Goal: Task Accomplishment & Management: Complete application form

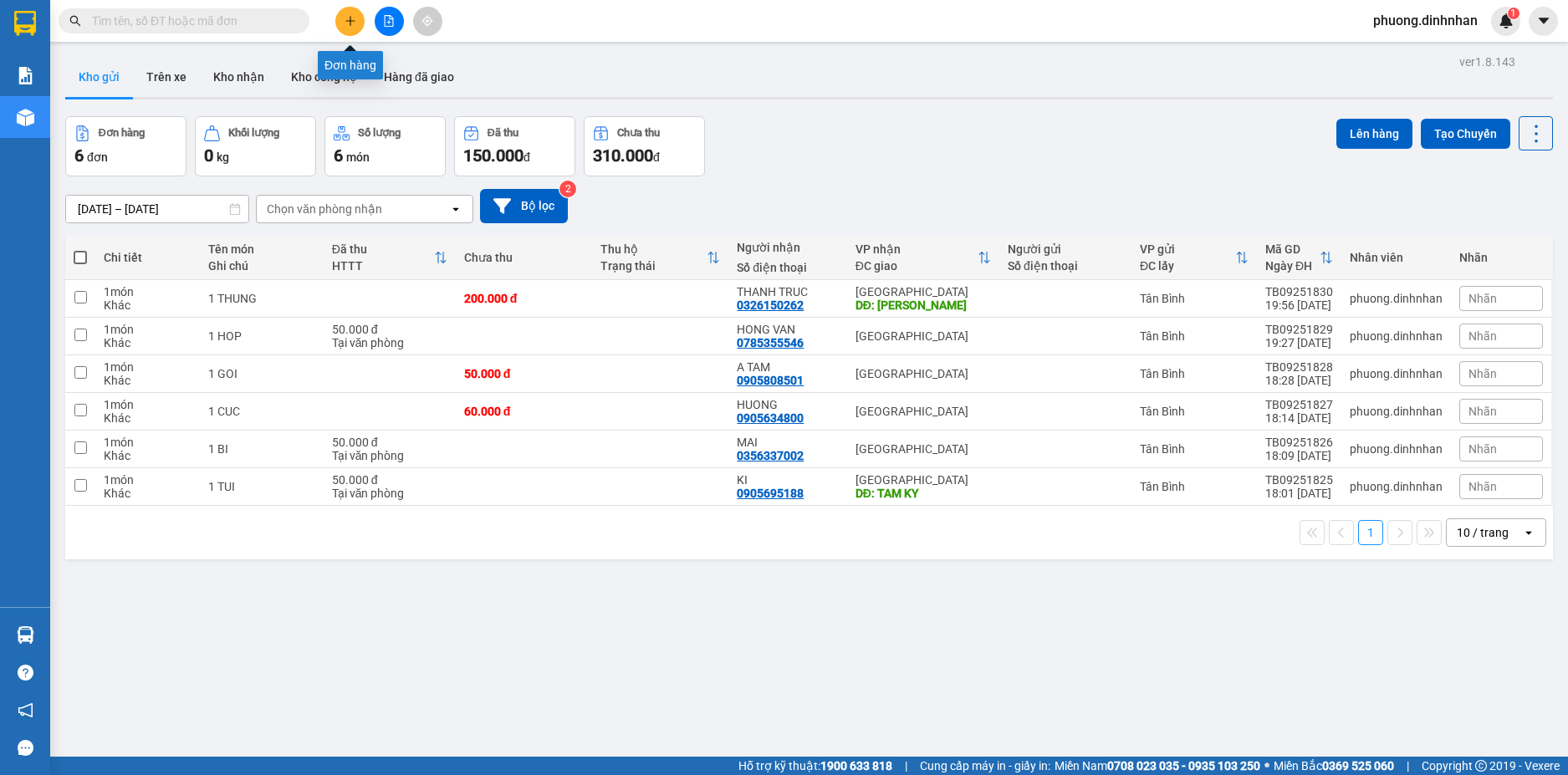
click at [346, 23] on icon "plus" at bounding box center [350, 21] width 12 height 12
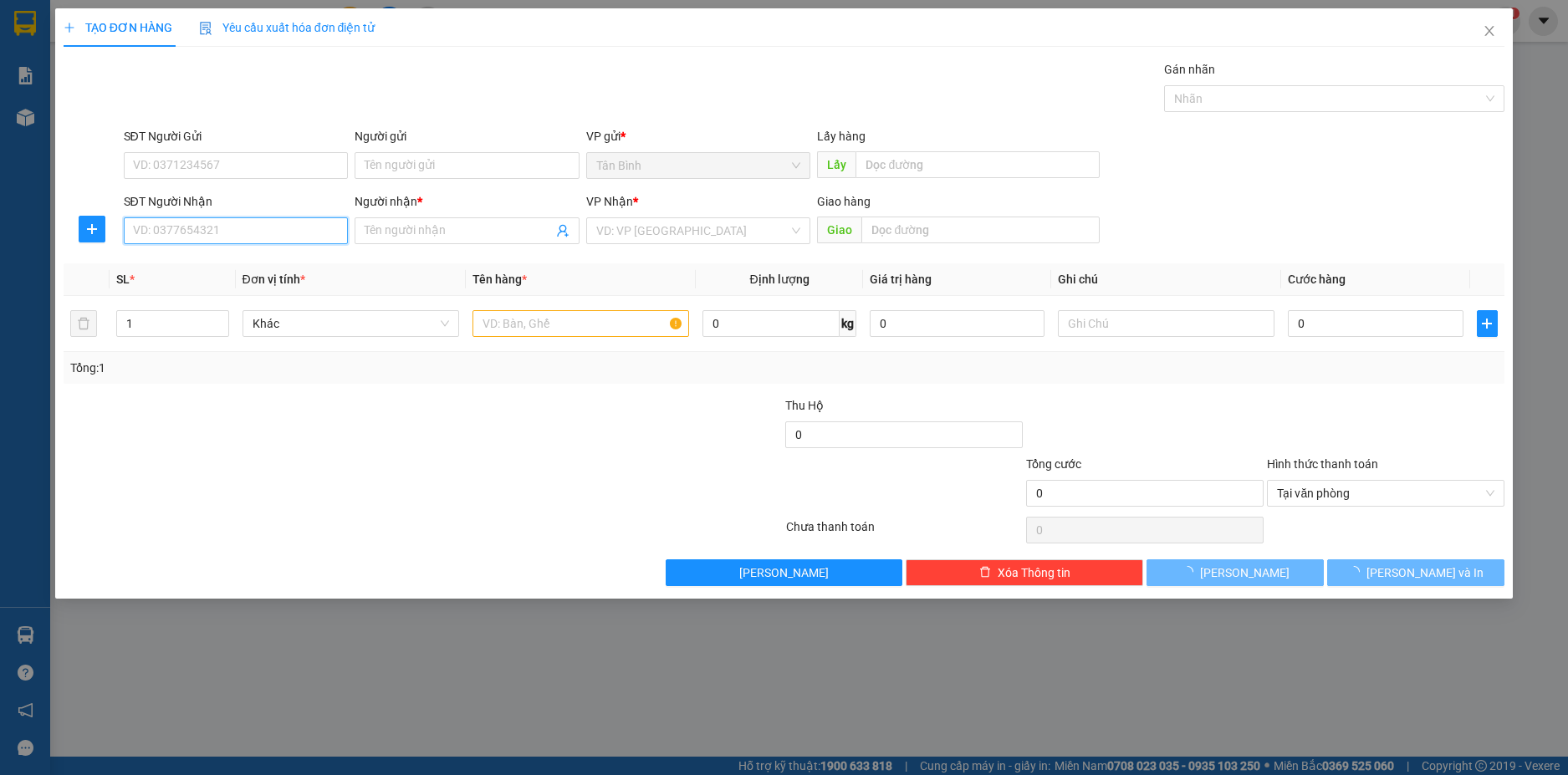
click at [171, 230] on input "SĐT Người Nhận" at bounding box center [237, 230] width 225 height 27
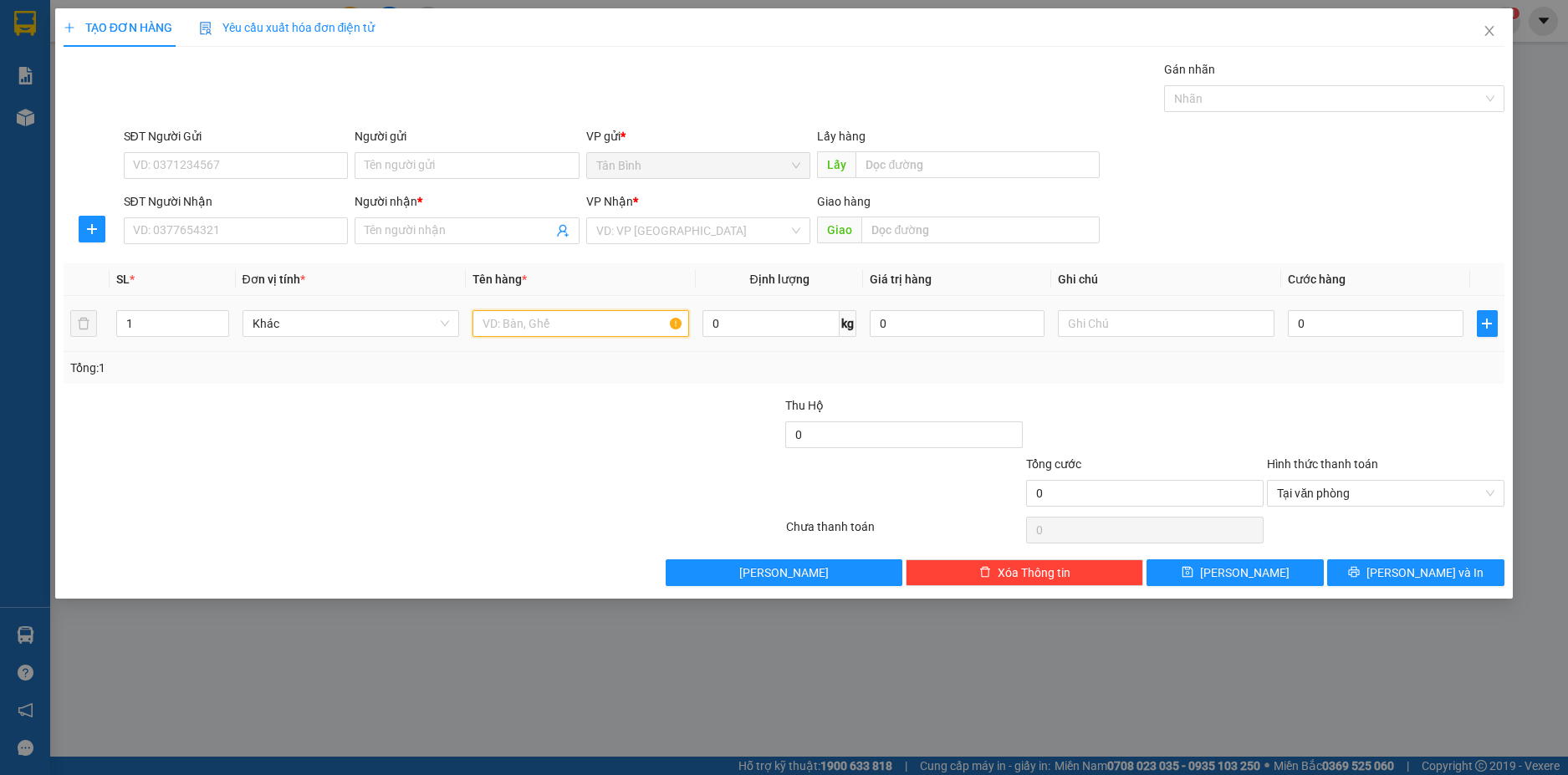
click at [525, 327] on input "text" at bounding box center [580, 323] width 217 height 27
type input "1 T XOP"
click at [155, 223] on input "SĐT Người Nhận" at bounding box center [237, 230] width 225 height 27
click at [190, 228] on input "SĐT Người Nhận" at bounding box center [237, 230] width 225 height 27
click at [177, 232] on input "SĐT Người Nhận" at bounding box center [237, 230] width 225 height 27
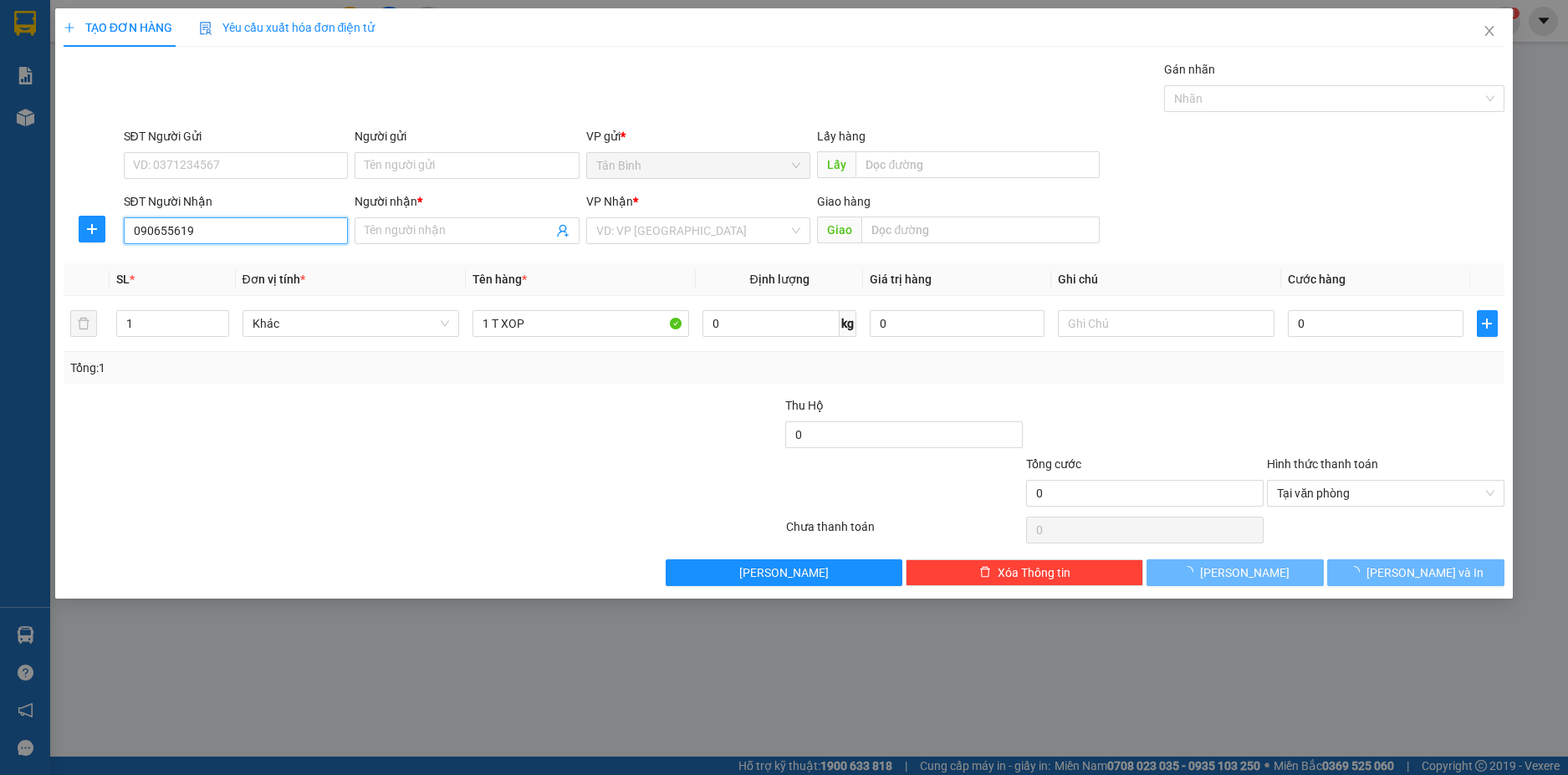
type input "0906556198"
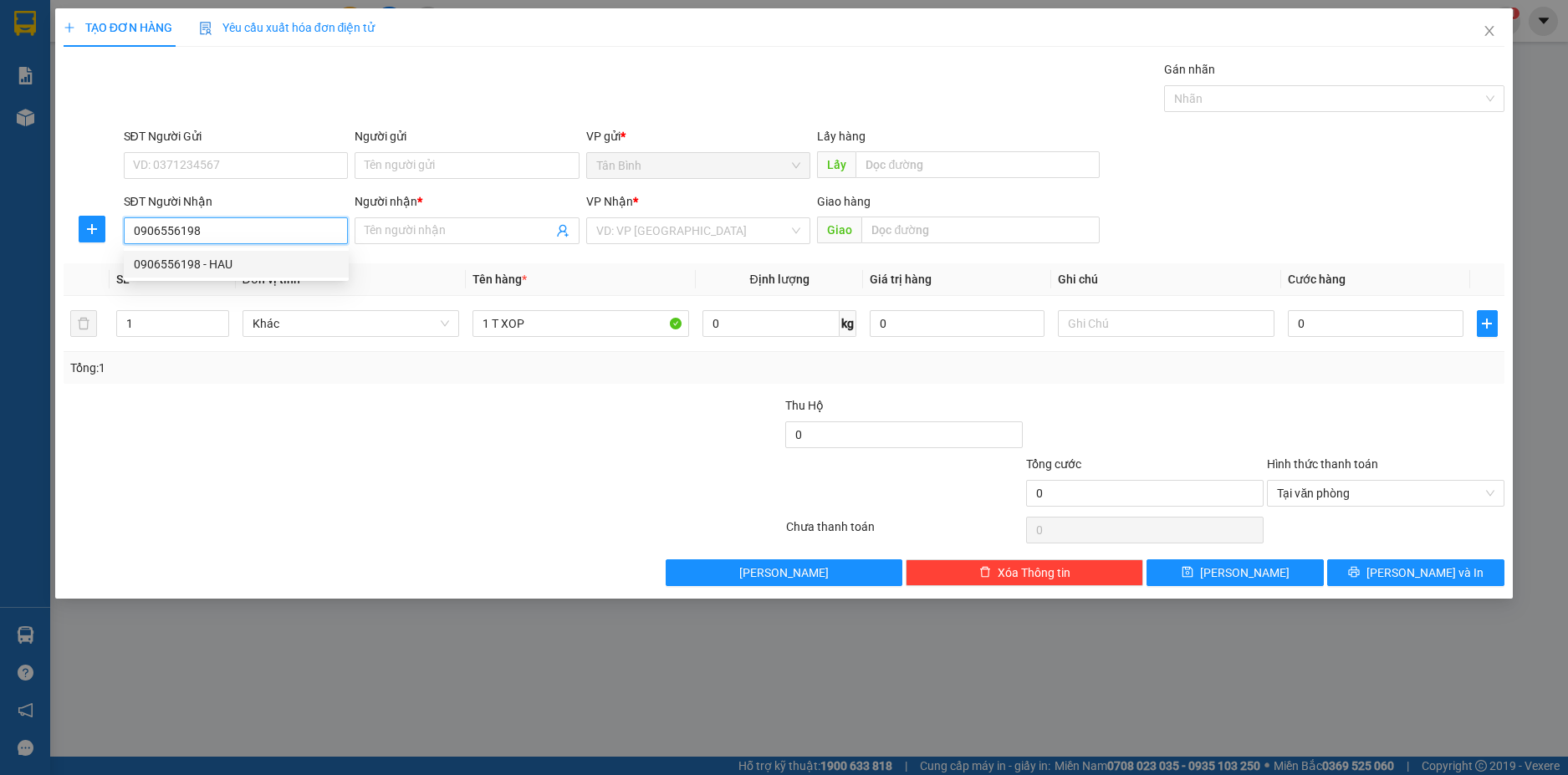
click at [238, 259] on div "0906556198 - HAU" at bounding box center [236, 264] width 204 height 19
type input "HAU"
type input "0906556198"
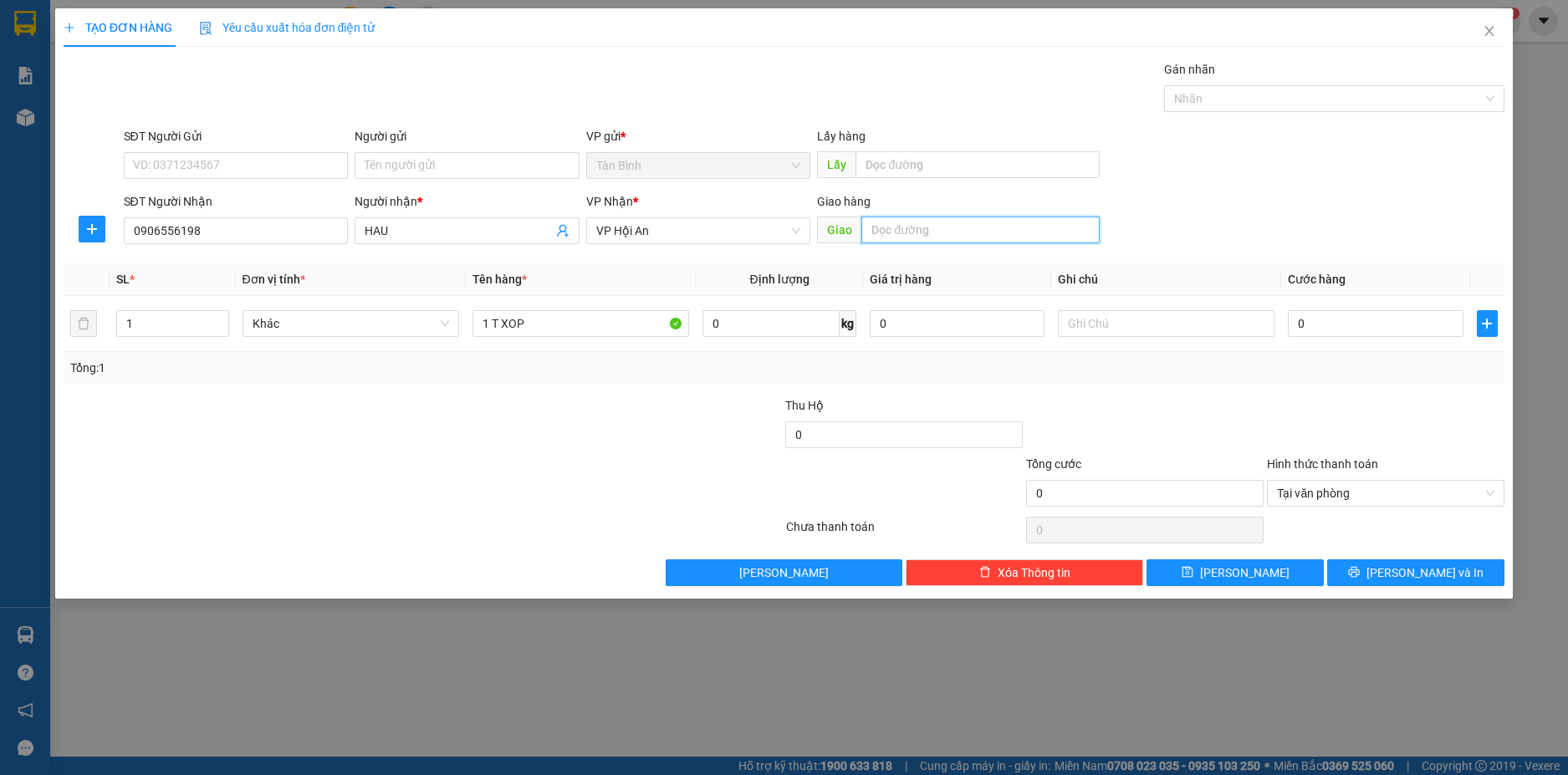
click at [889, 222] on input "text" at bounding box center [980, 230] width 238 height 27
type input "HOI AN"
click at [1338, 309] on div "0" at bounding box center [1375, 323] width 175 height 33
click at [1335, 313] on input "0" at bounding box center [1375, 323] width 175 height 27
type input "1"
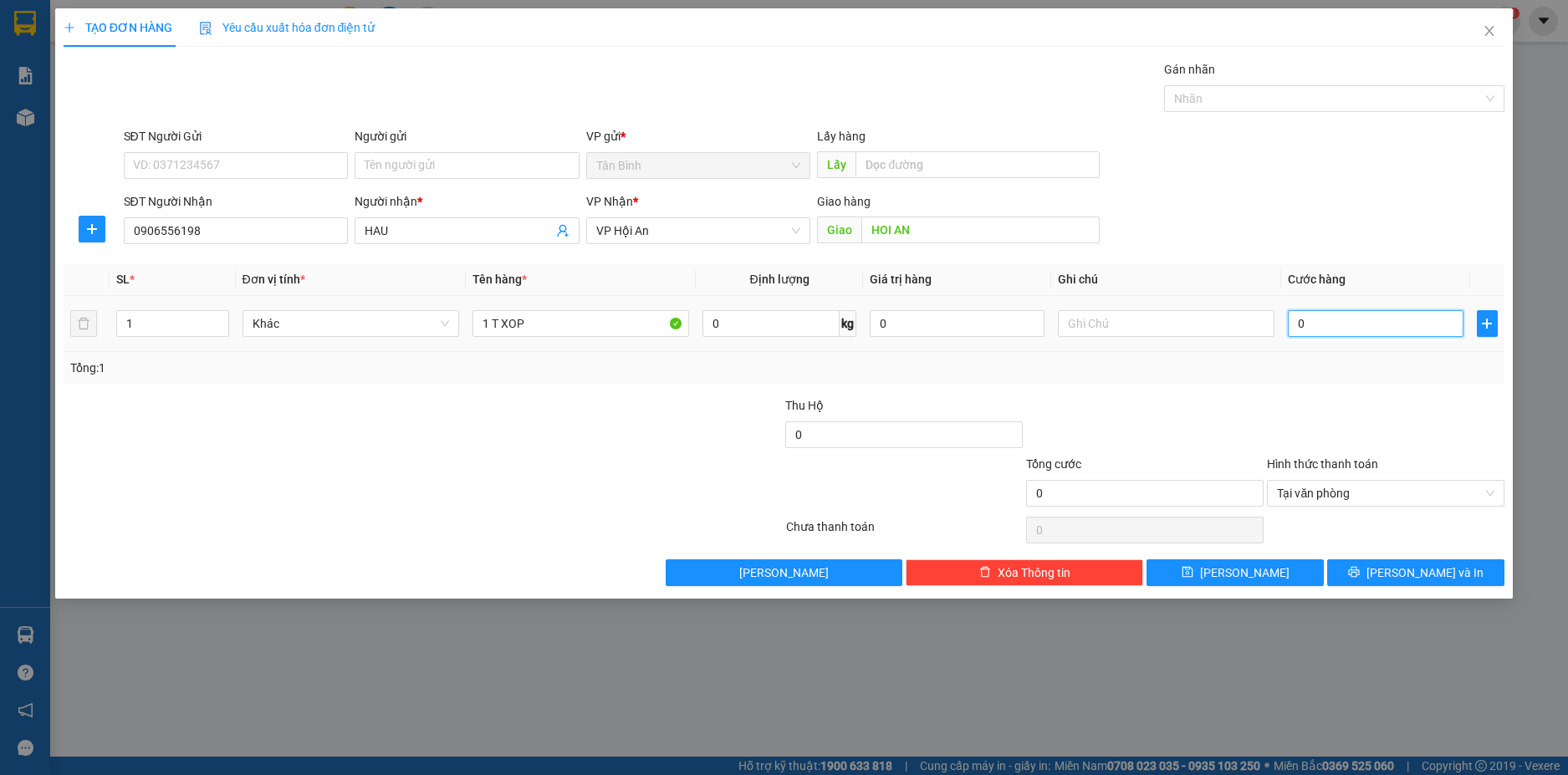
type input "1"
type input "10"
type input "100"
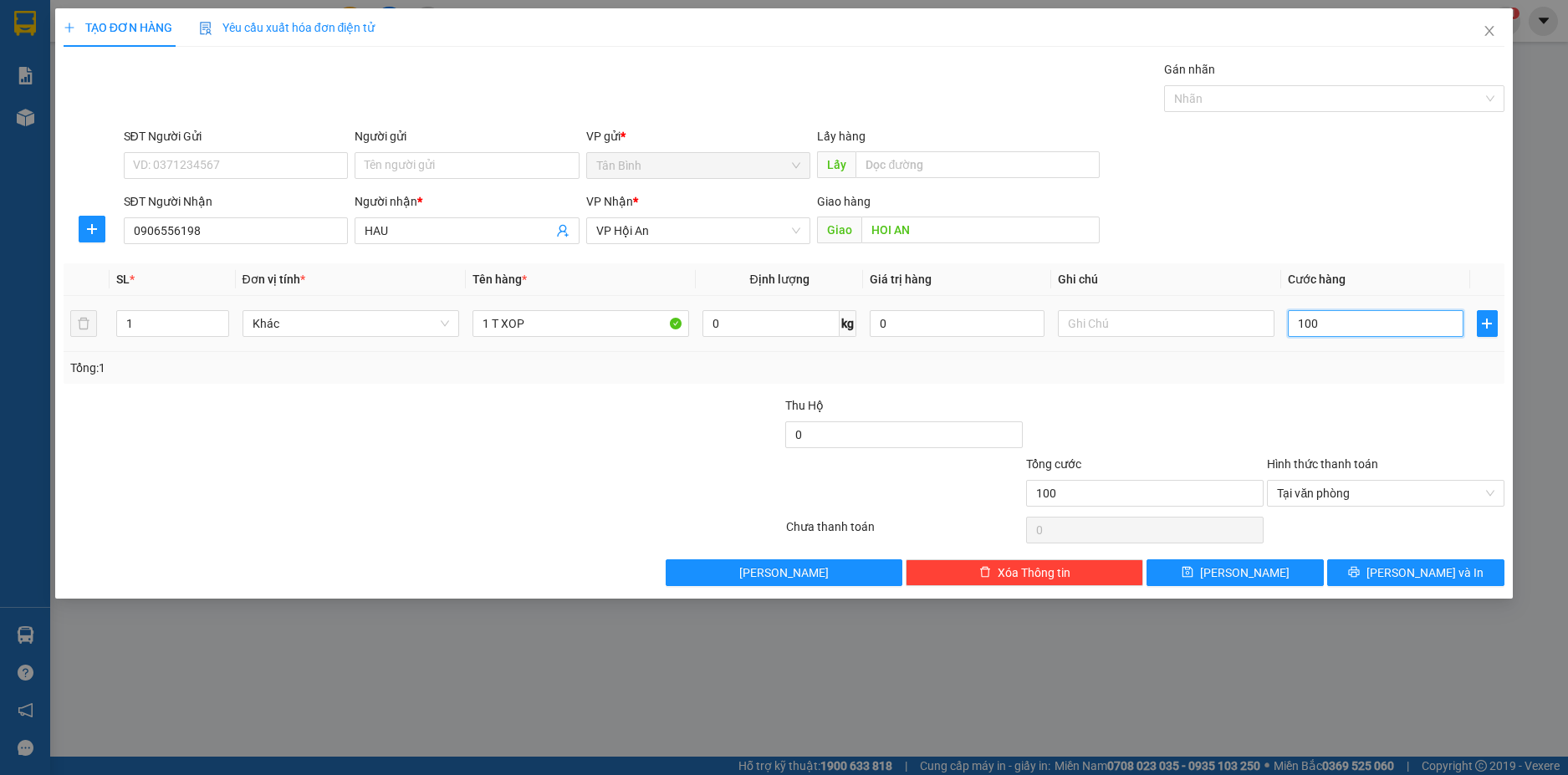
type input "1.000"
type input "10.000"
type input "100.000"
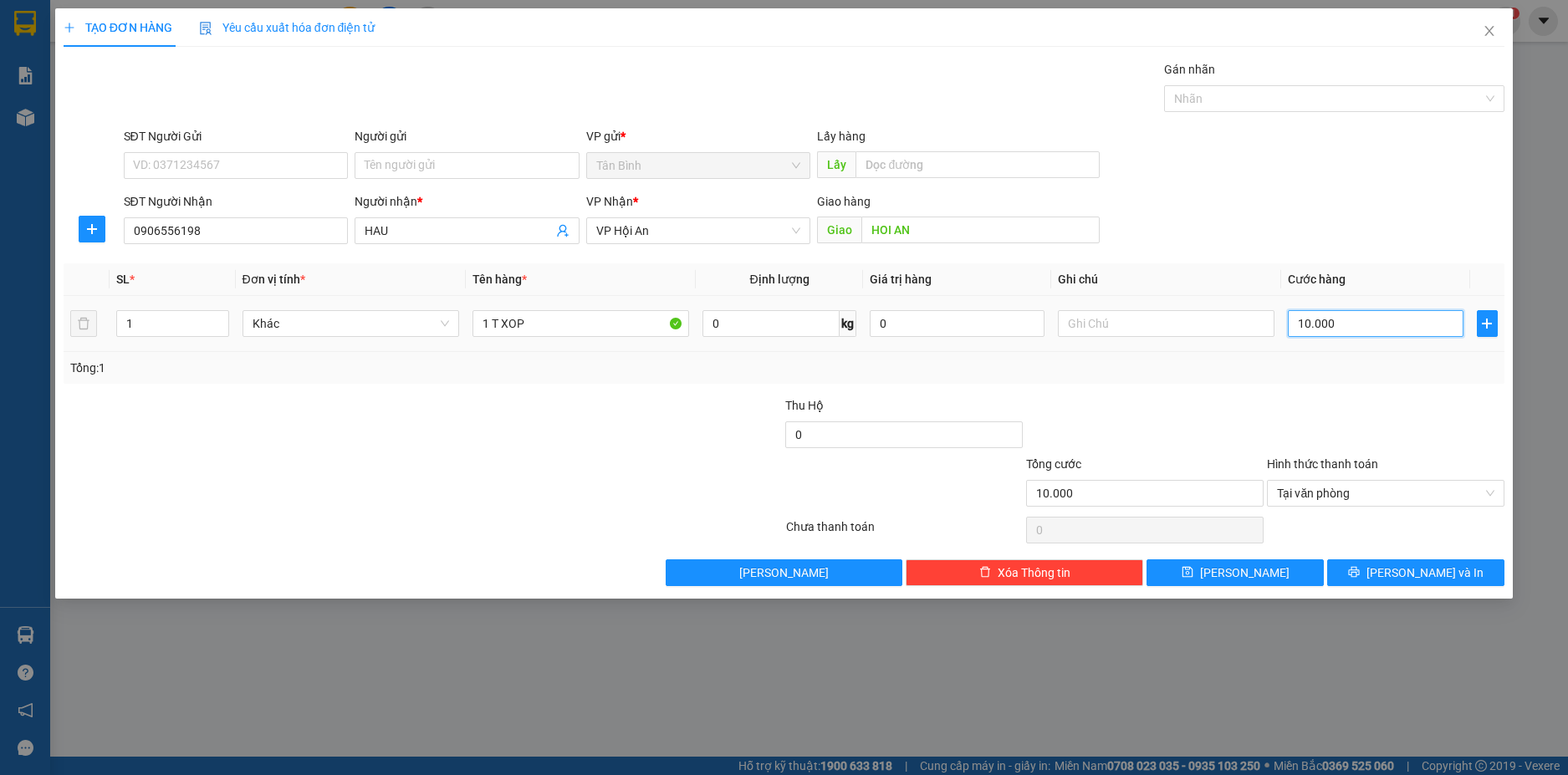
type input "100.000"
click at [1406, 573] on span "Lưu và In" at bounding box center [1424, 572] width 117 height 19
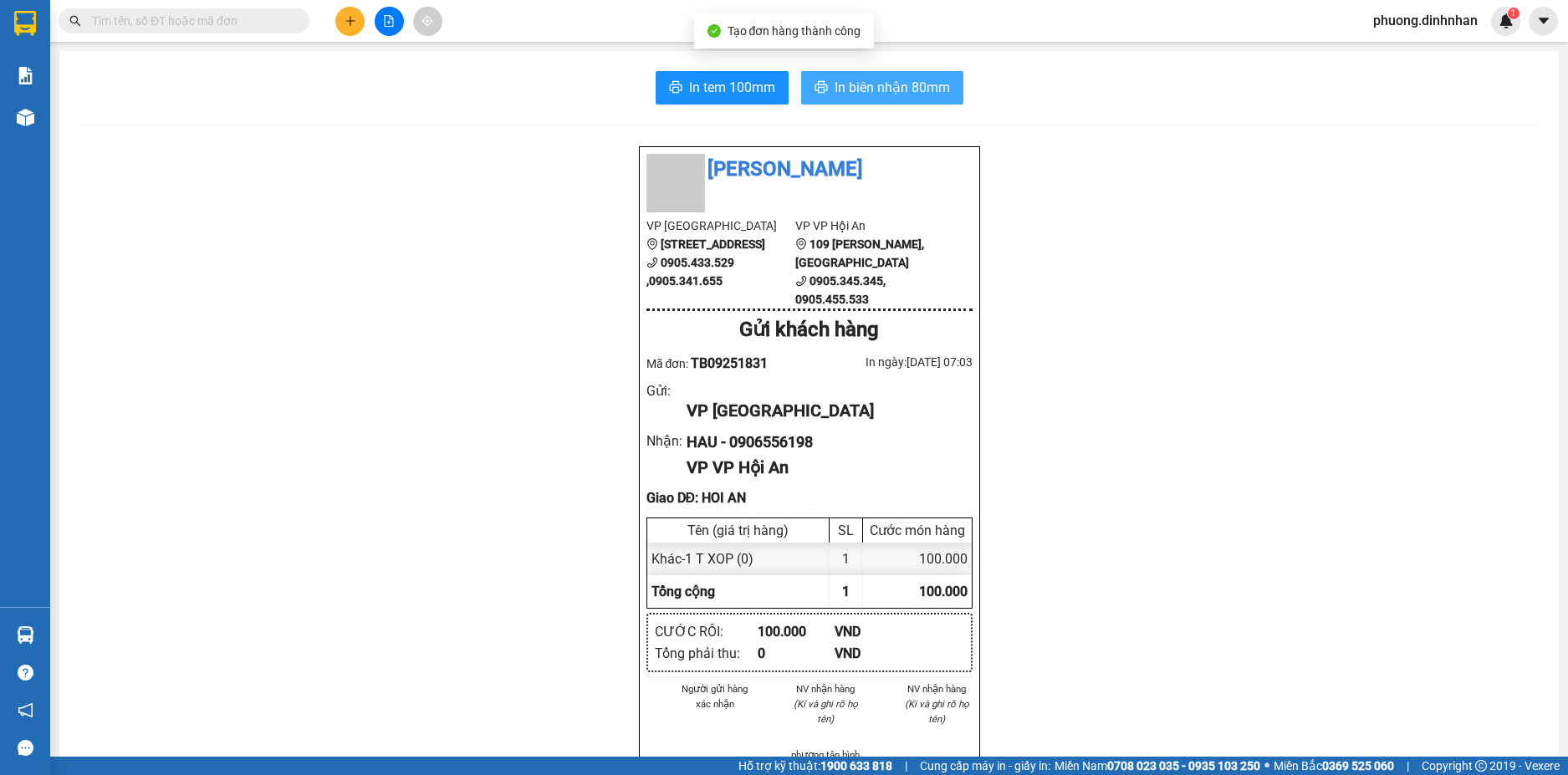
click at [834, 86] on span "In biên nhận 80mm" at bounding box center [891, 87] width 115 height 21
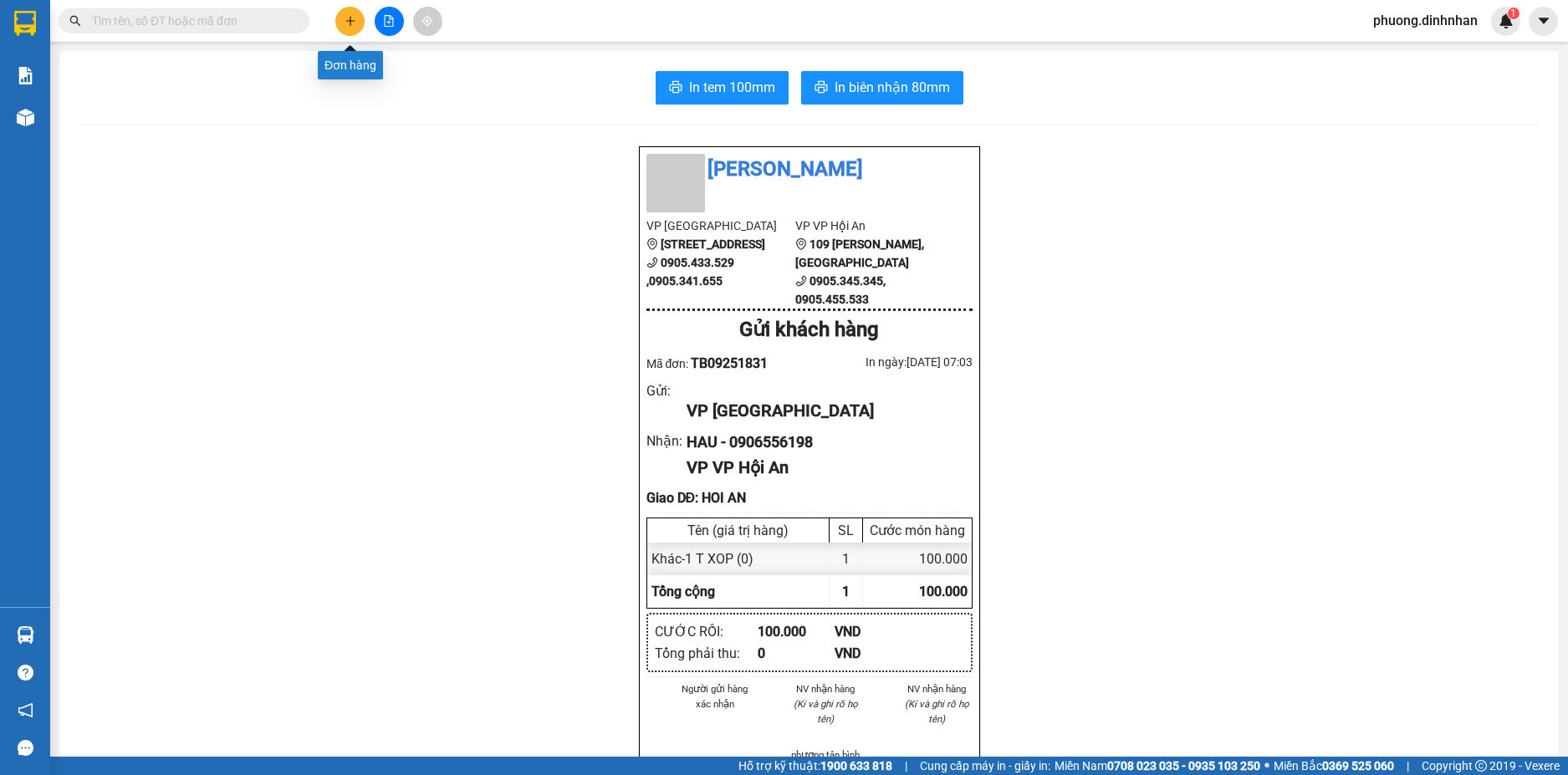
click at [353, 18] on icon "plus" at bounding box center [350, 21] width 12 height 12
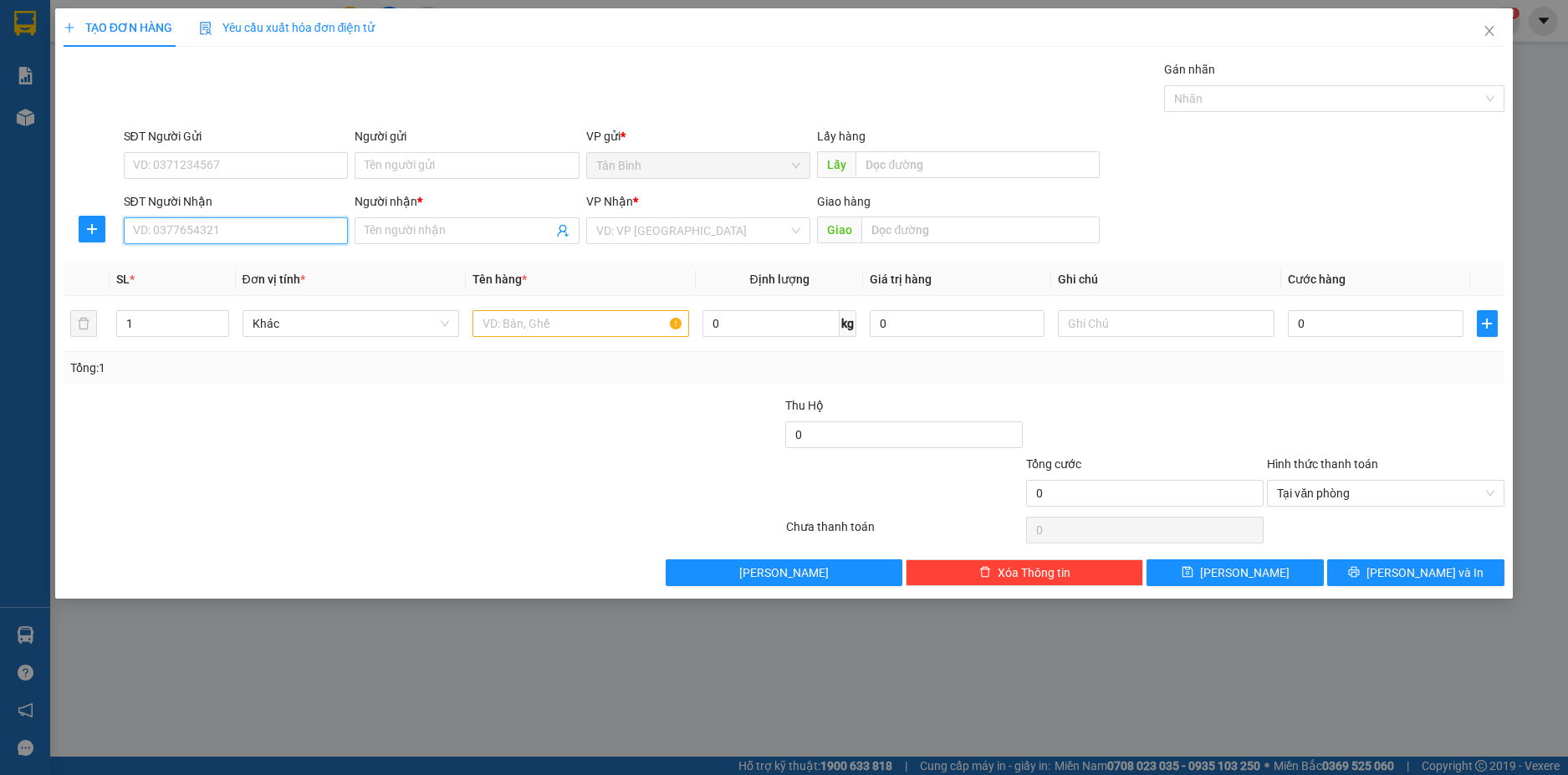
click at [255, 229] on input "SĐT Người Nhận" at bounding box center [237, 230] width 225 height 27
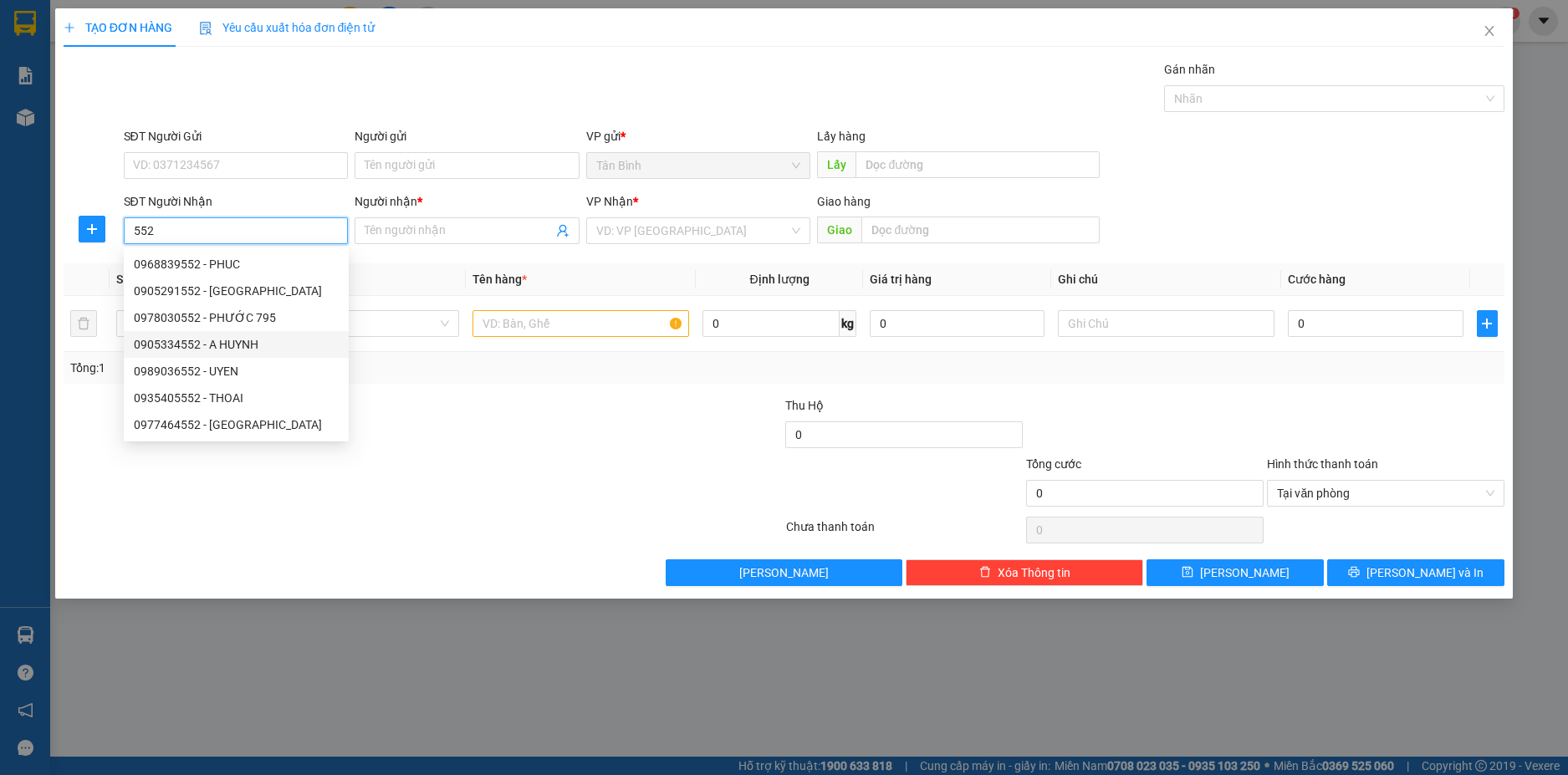
click at [257, 335] on div "0905334552 - A HUYNH" at bounding box center [237, 345] width 225 height 27
type input "0905334552"
type input "A HUYNH"
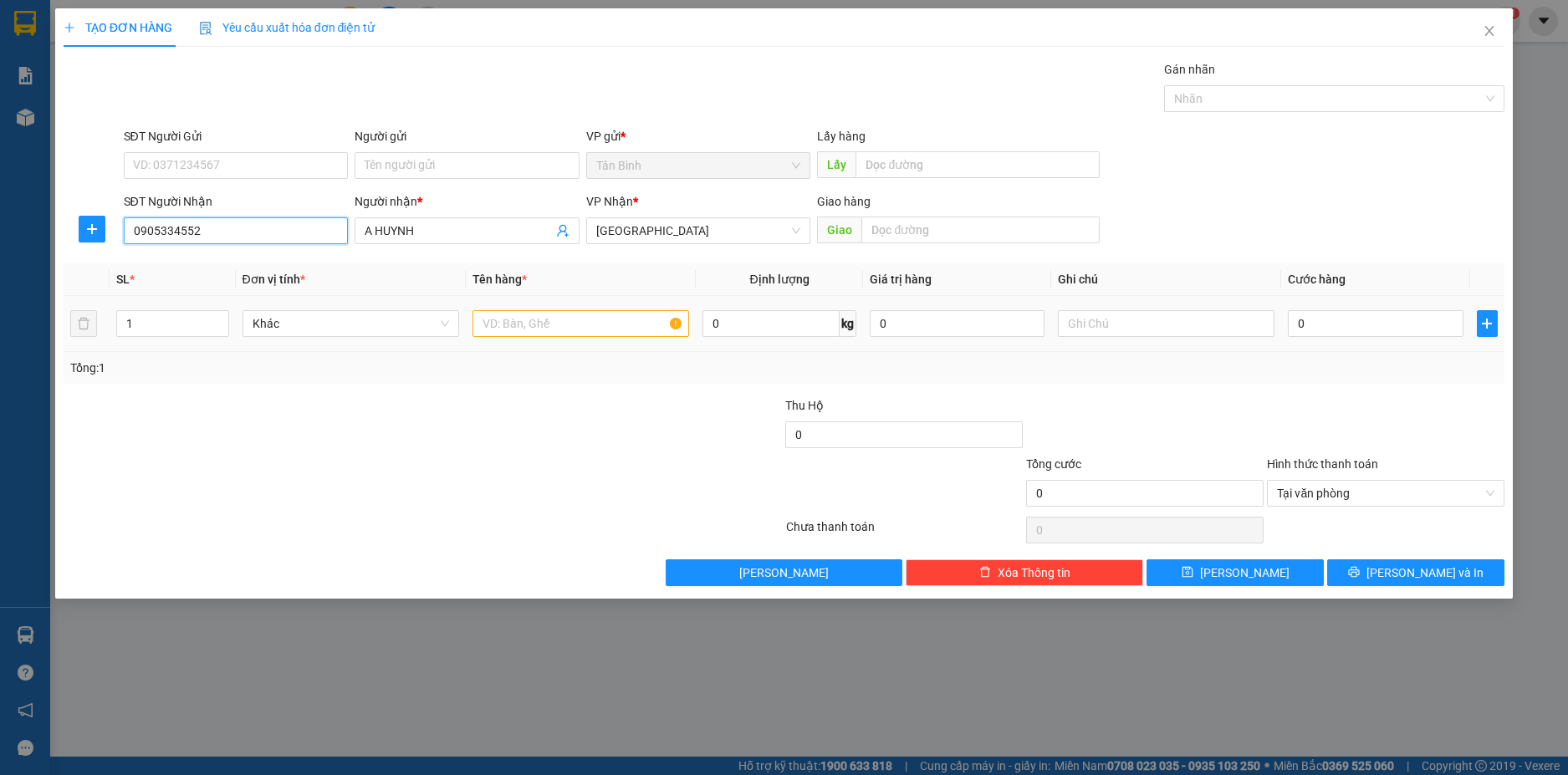
type input "0905334552"
click at [526, 320] on input "text" at bounding box center [580, 323] width 217 height 27
type input "1 HOP"
click at [1331, 333] on input "0" at bounding box center [1375, 323] width 175 height 27
type input "5"
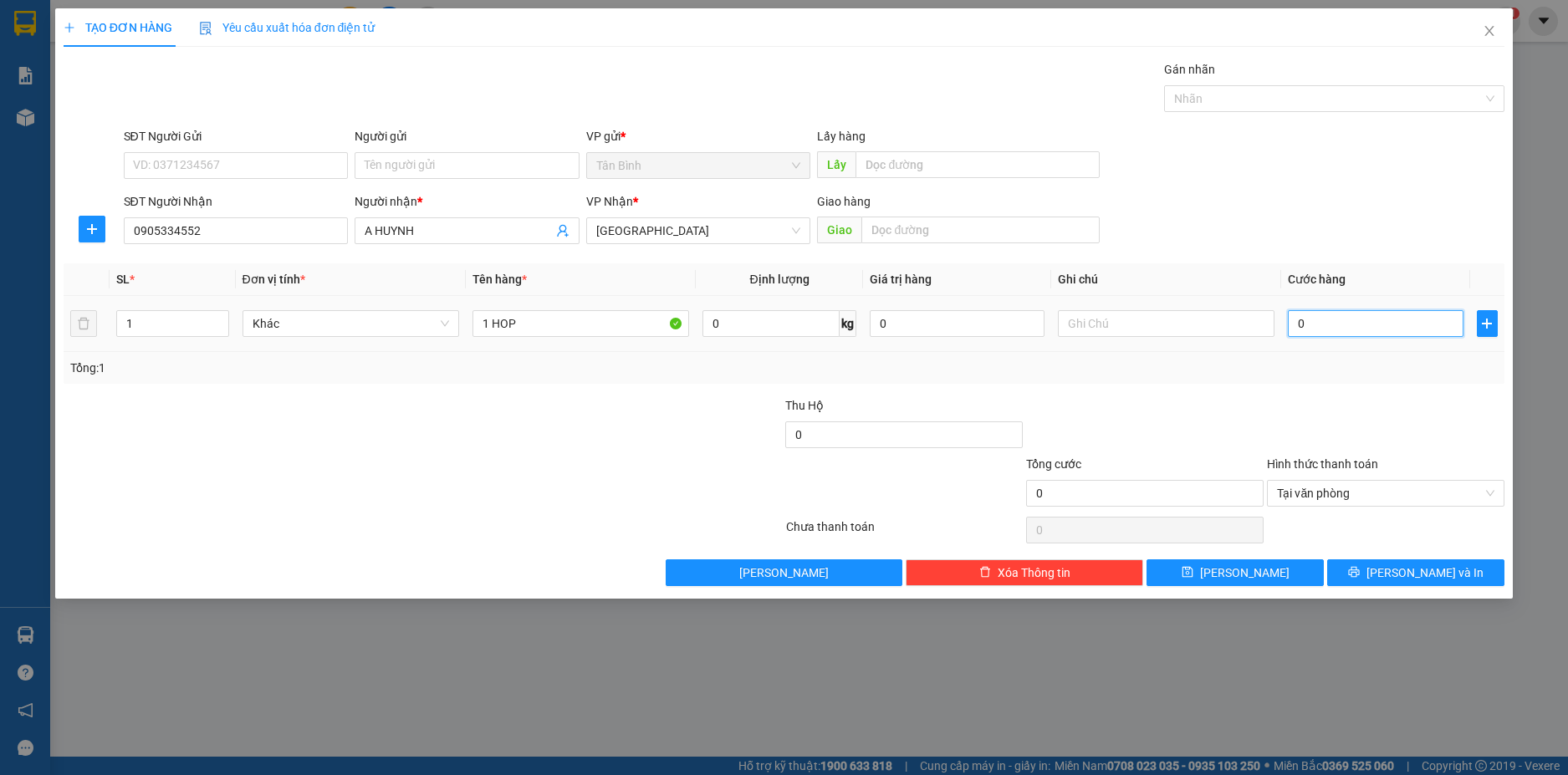
type input "5"
type input "50"
type input "500"
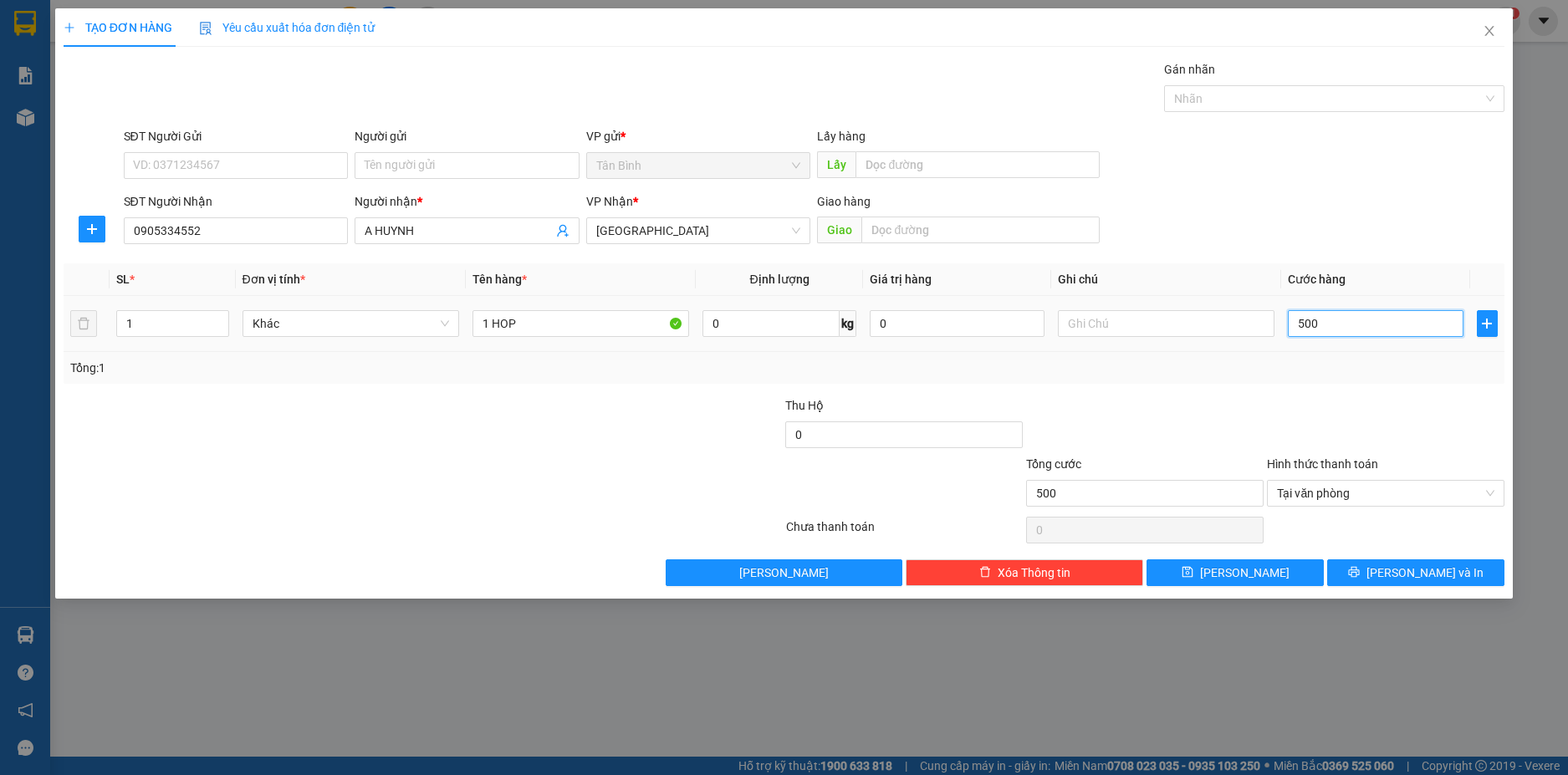
type input "5.000"
type input "50.000"
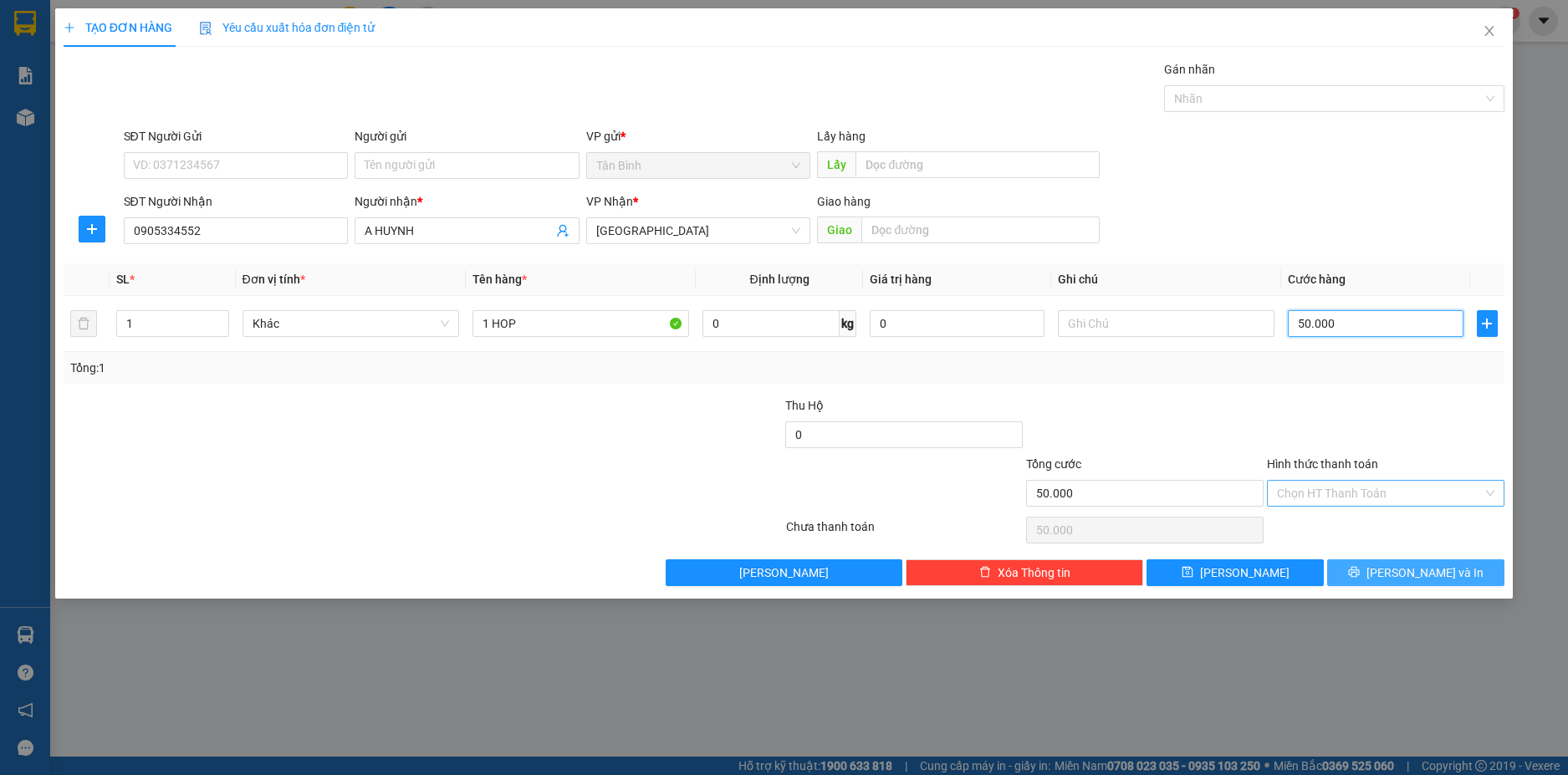
type input "50.000"
click at [1461, 572] on button "Lưu và In" at bounding box center [1415, 572] width 178 height 27
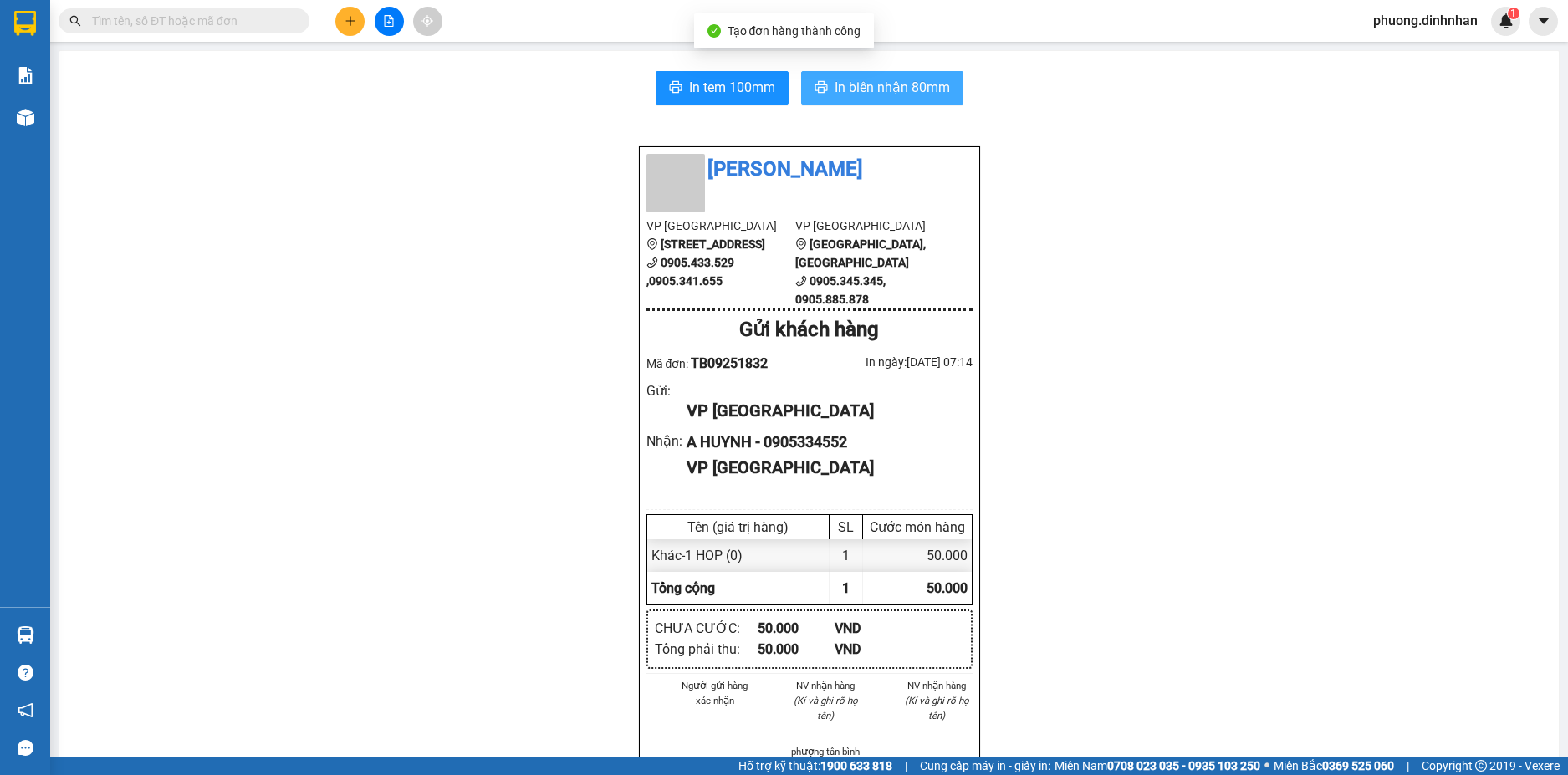
click at [936, 82] on span "In biên nhận 80mm" at bounding box center [891, 87] width 115 height 21
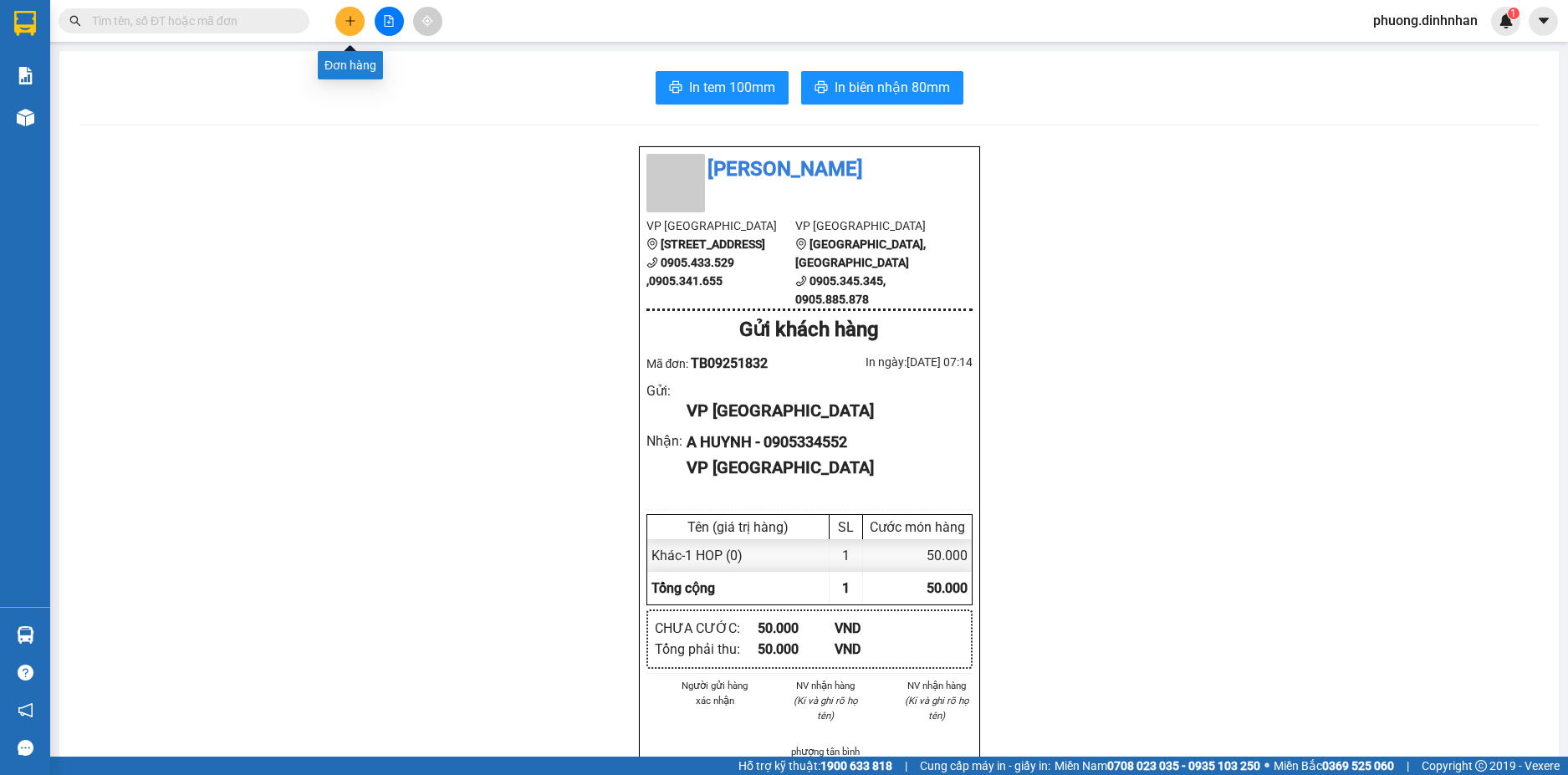
click at [354, 20] on icon "plus" at bounding box center [350, 21] width 12 height 12
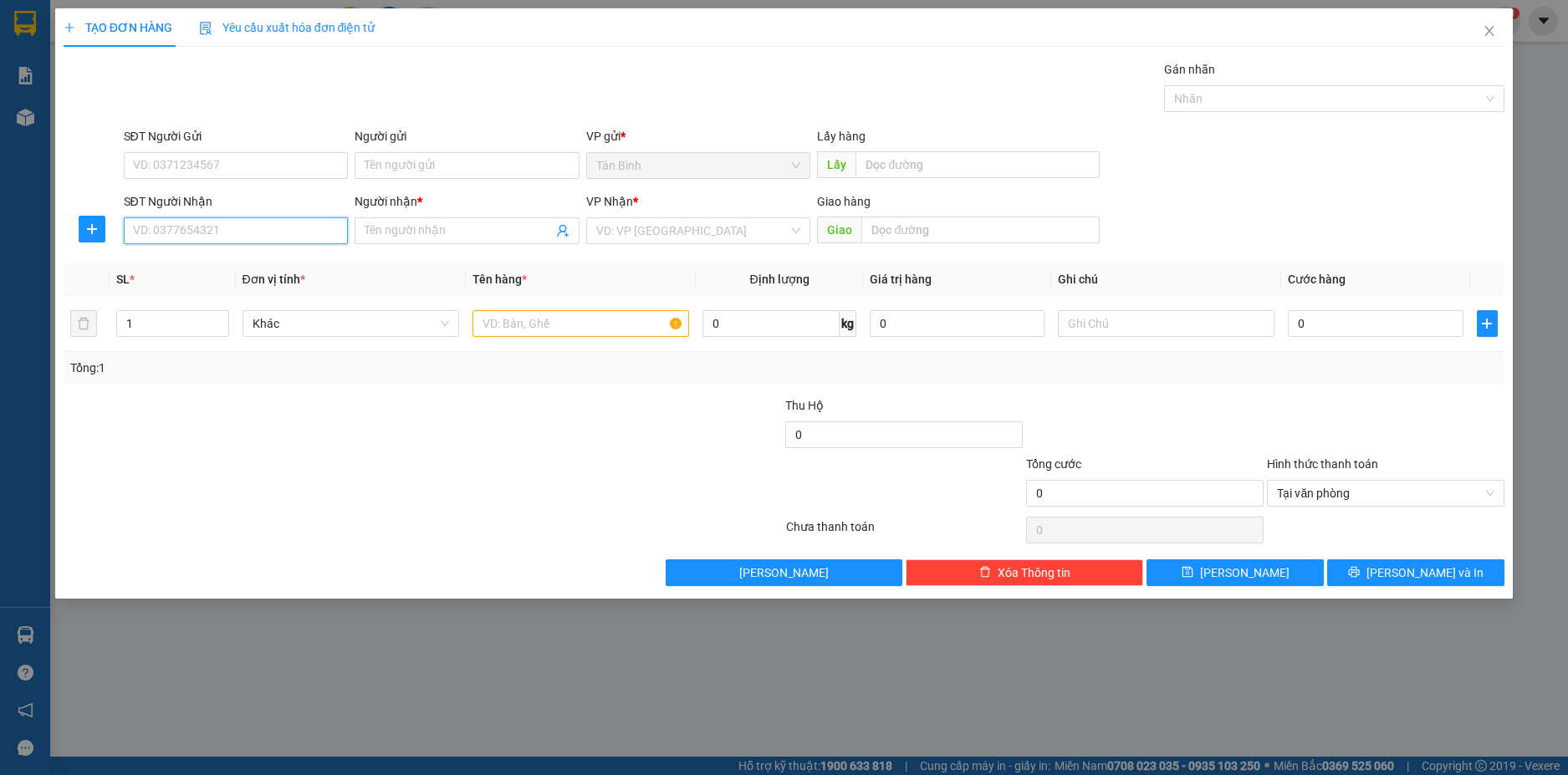
click at [223, 236] on input "SĐT Người Nhận" at bounding box center [237, 230] width 225 height 27
type input "0905645292"
click at [363, 228] on span at bounding box center [467, 230] width 225 height 27
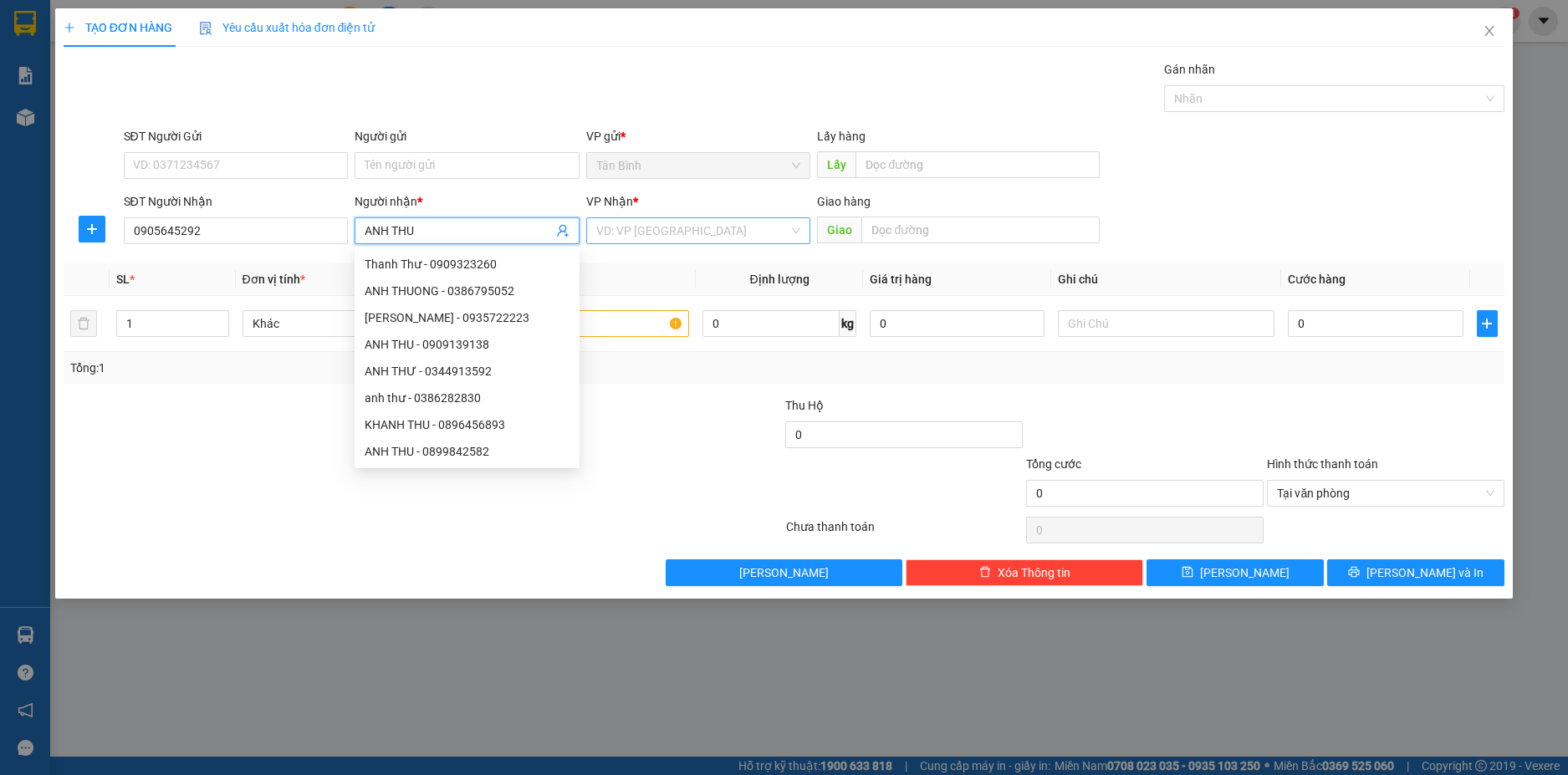
type input "ANH THU"
click at [623, 240] on input "search" at bounding box center [693, 230] width 193 height 25
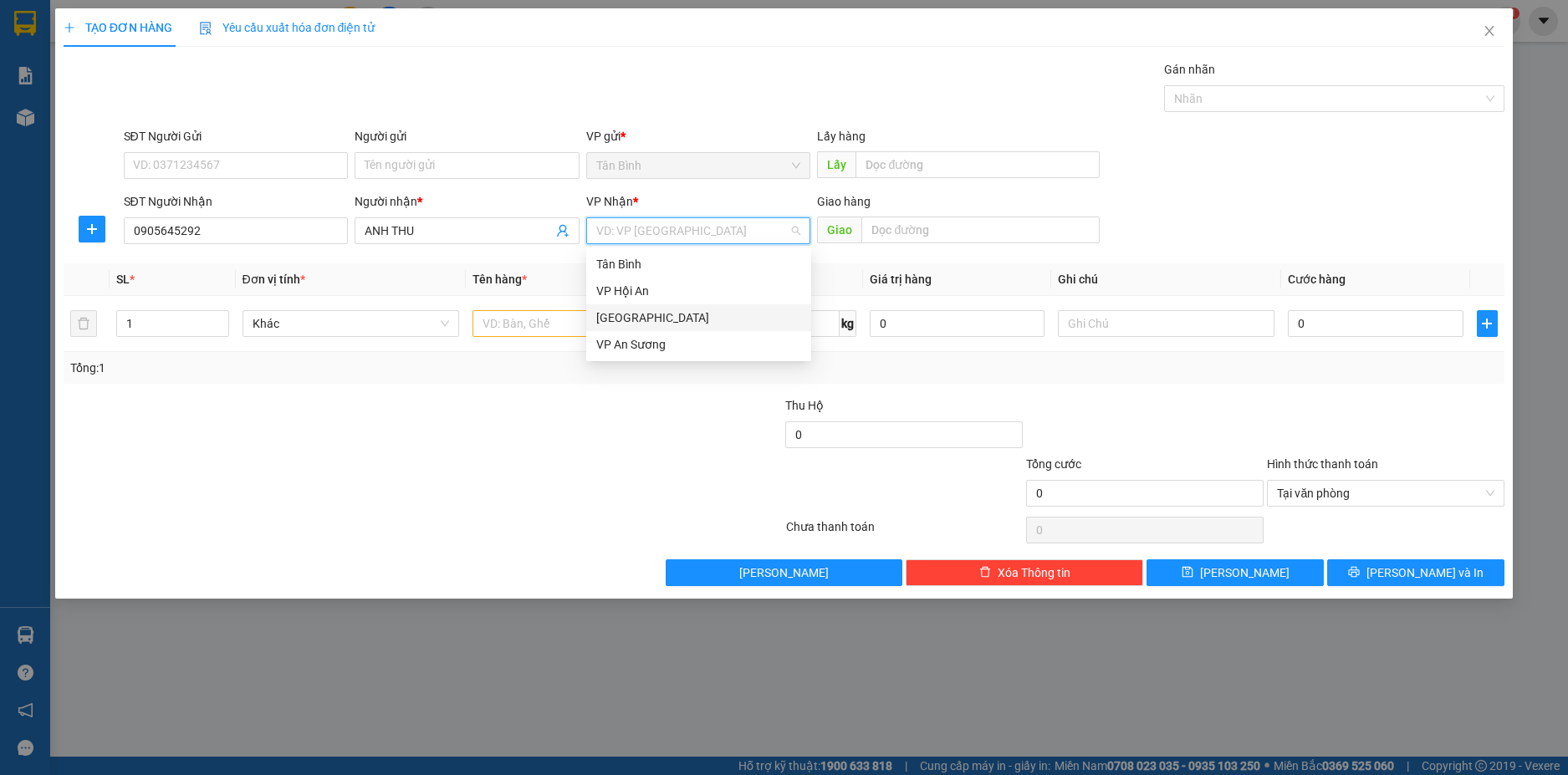
click at [623, 309] on div "Đà Nẵng" at bounding box center [698, 318] width 204 height 19
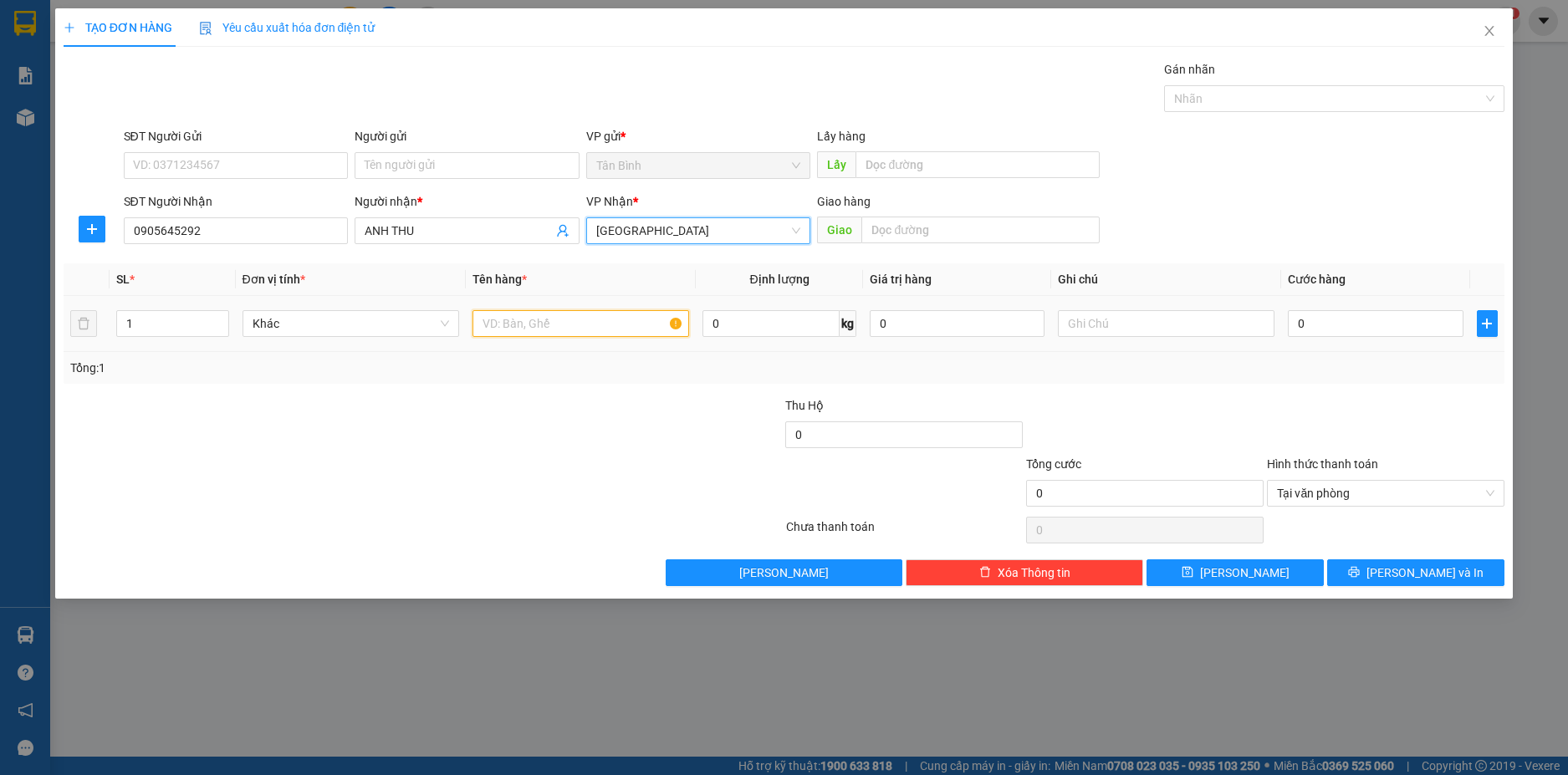
click at [541, 321] on input "text" at bounding box center [580, 323] width 217 height 27
type input "1 CUC"
click at [1339, 335] on input "0" at bounding box center [1375, 323] width 175 height 27
type input "5"
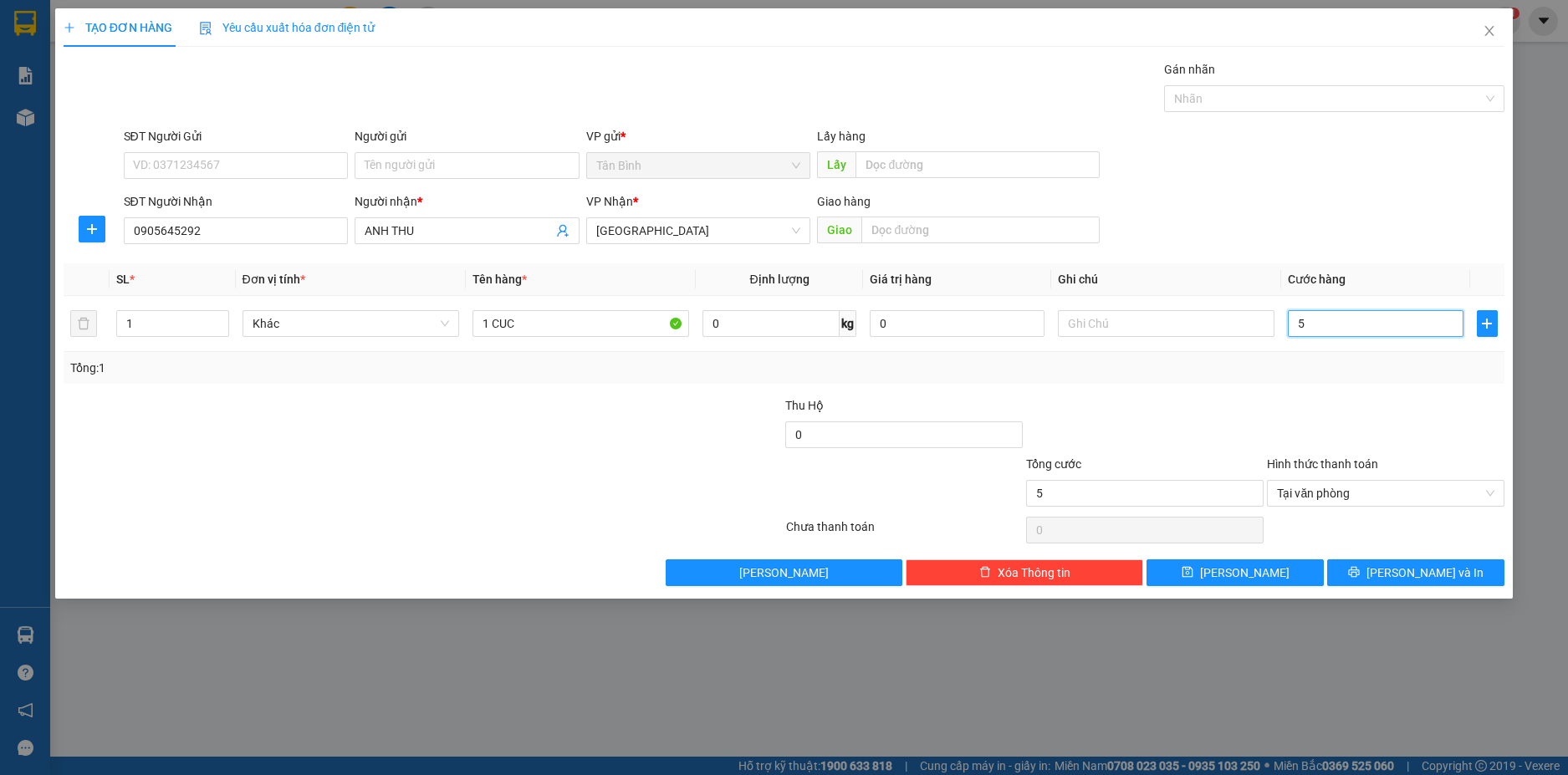
type input "50"
type input "500"
type input "5.000"
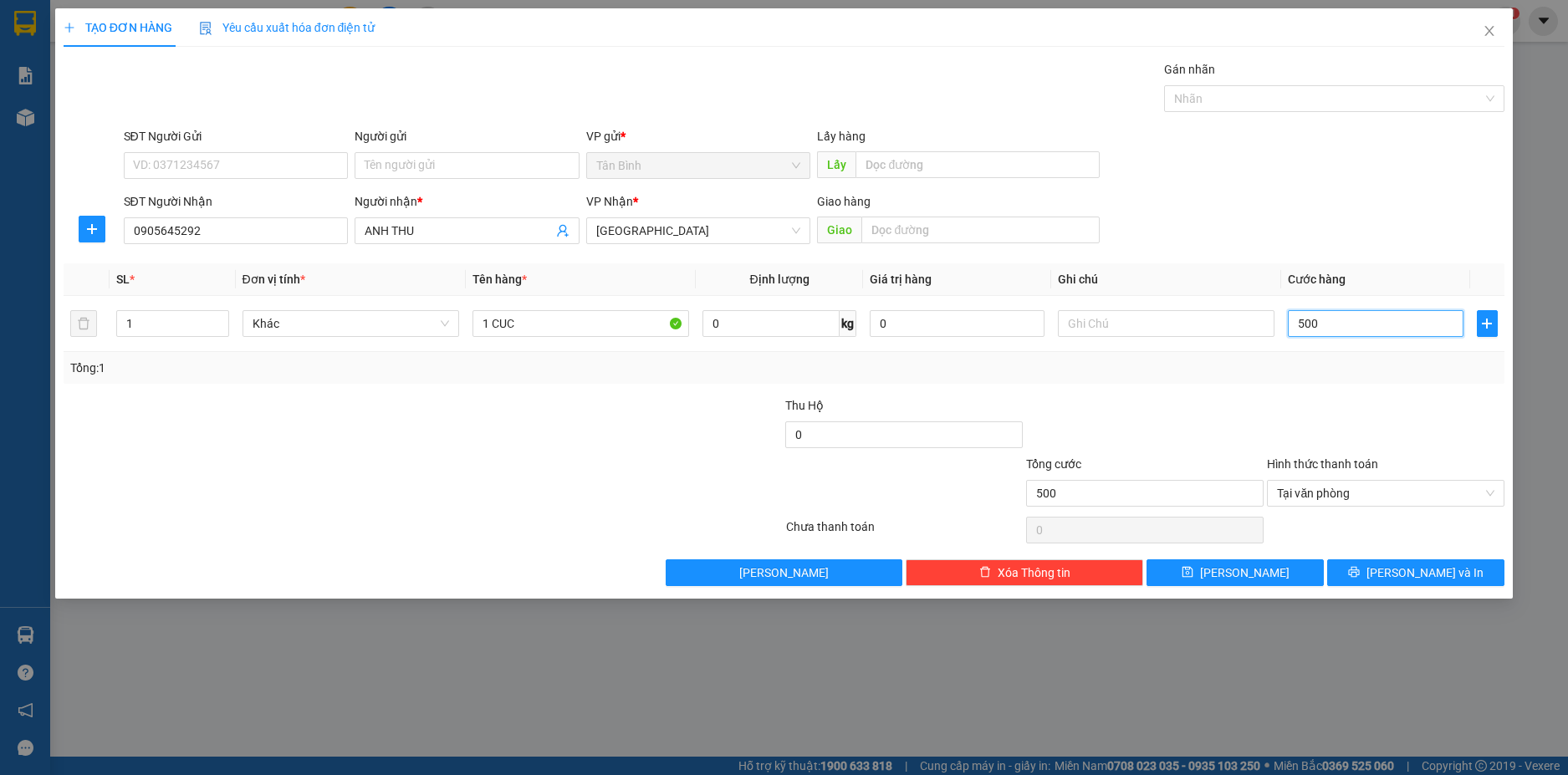
type input "5.000"
type input "50.000"
click at [544, 323] on input "1 CUC" at bounding box center [580, 323] width 217 height 27
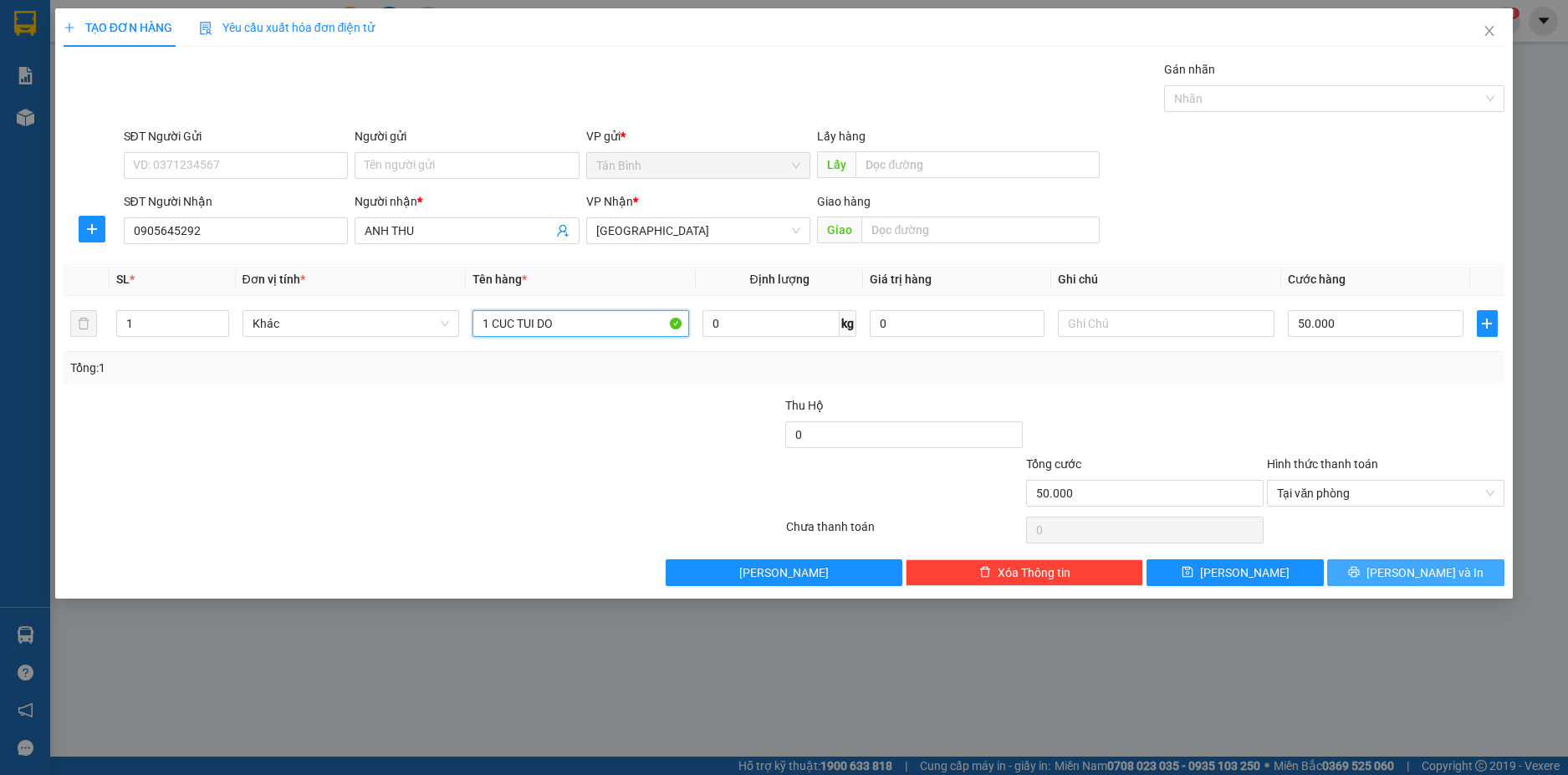
type input "1 CUC TUI DO"
click at [1376, 567] on button "Lưu và In" at bounding box center [1415, 572] width 178 height 27
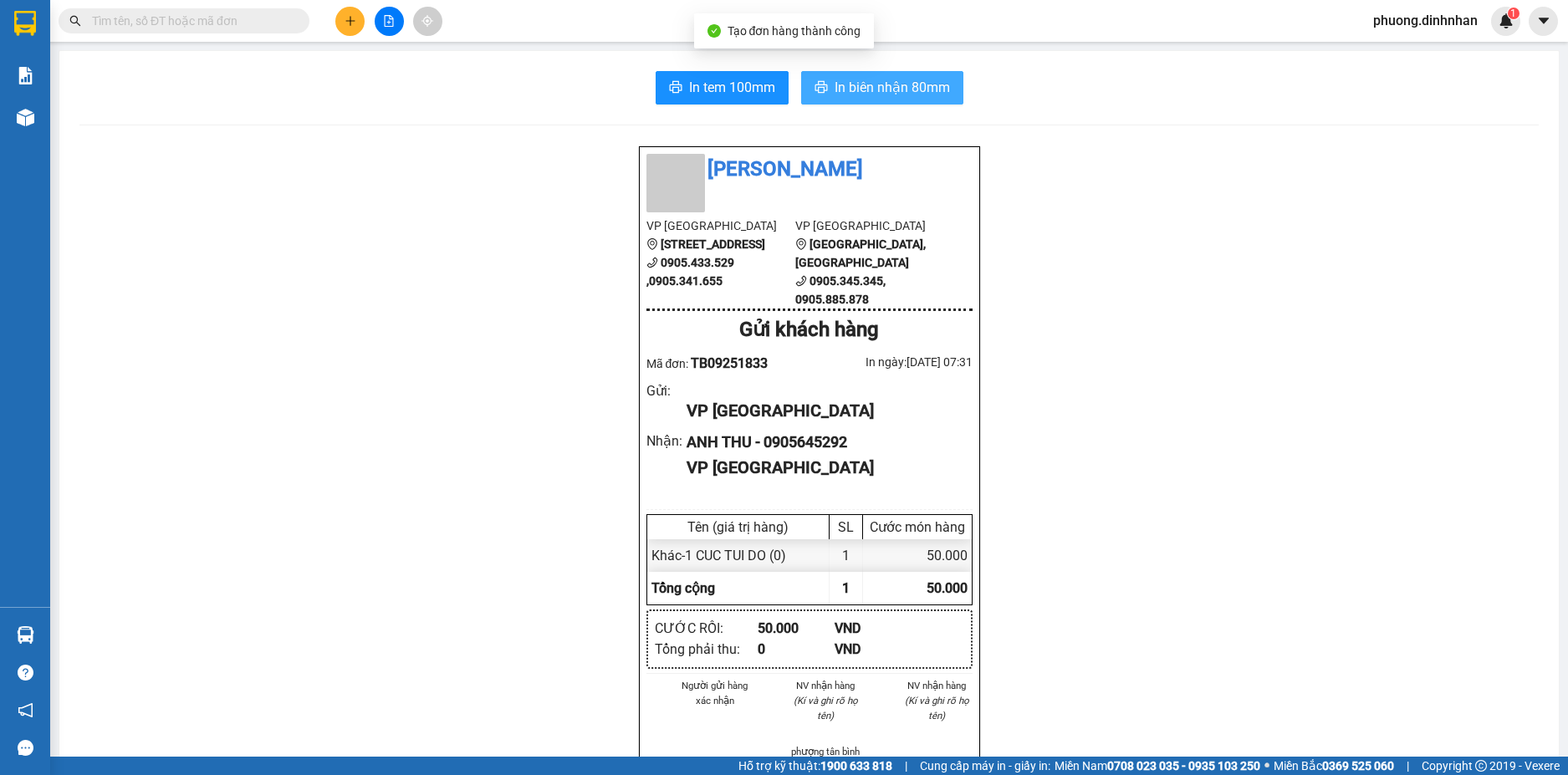
click at [867, 84] on span "In biên nhận 80mm" at bounding box center [891, 87] width 115 height 21
